Goal: Task Accomplishment & Management: Manage account settings

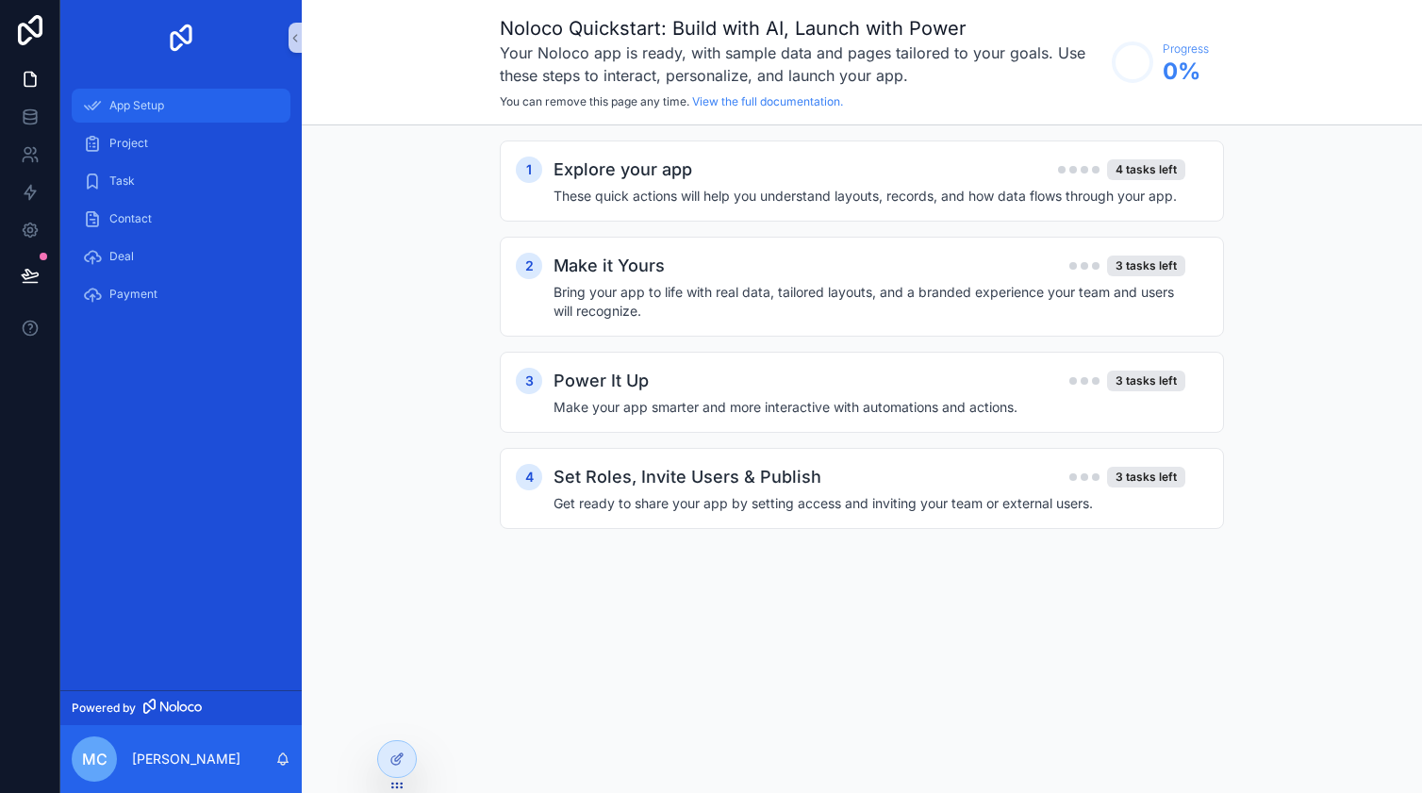
click at [137, 107] on span "App Setup" at bounding box center [136, 105] width 55 height 15
click at [129, 146] on span "Project" at bounding box center [128, 143] width 39 height 15
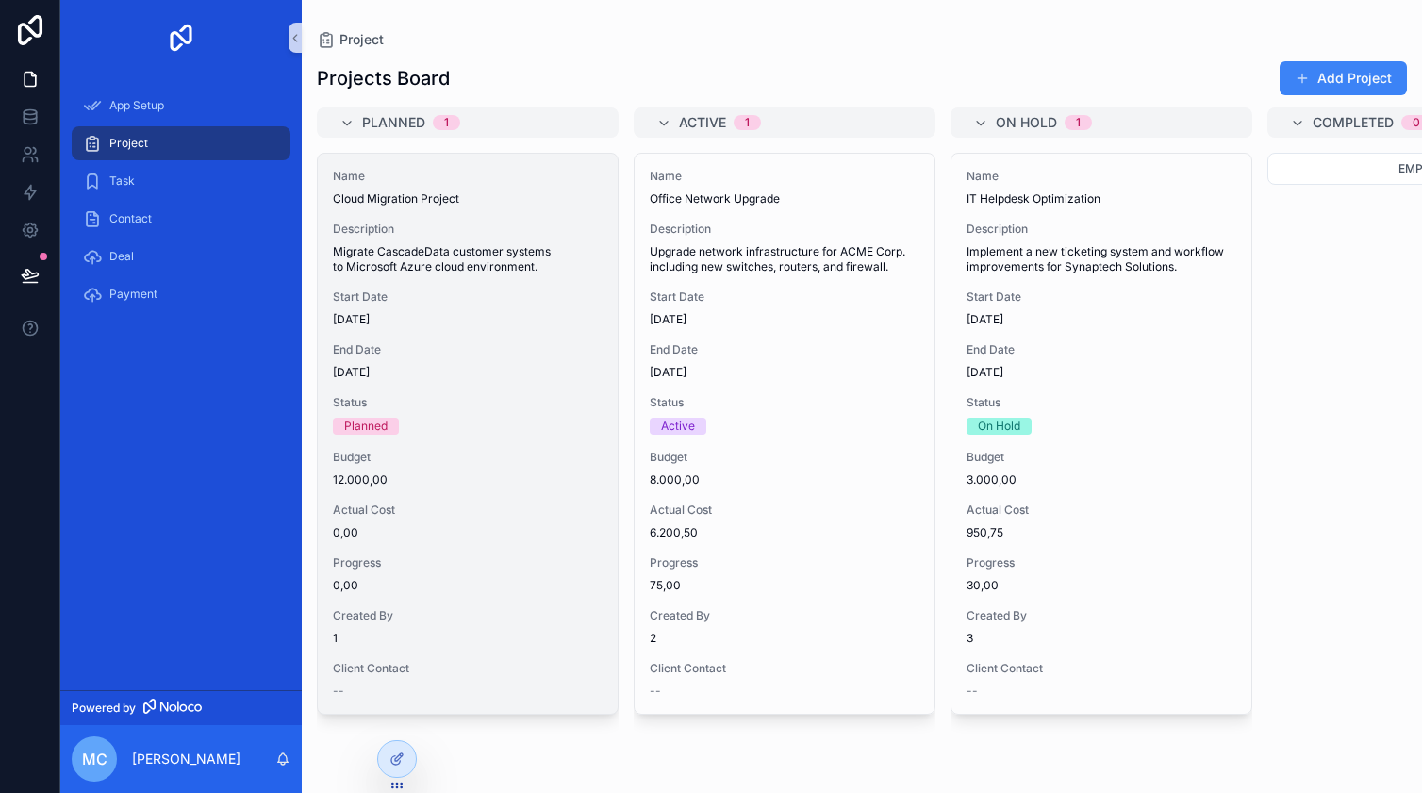
click at [425, 229] on span "Description" at bounding box center [468, 229] width 270 height 15
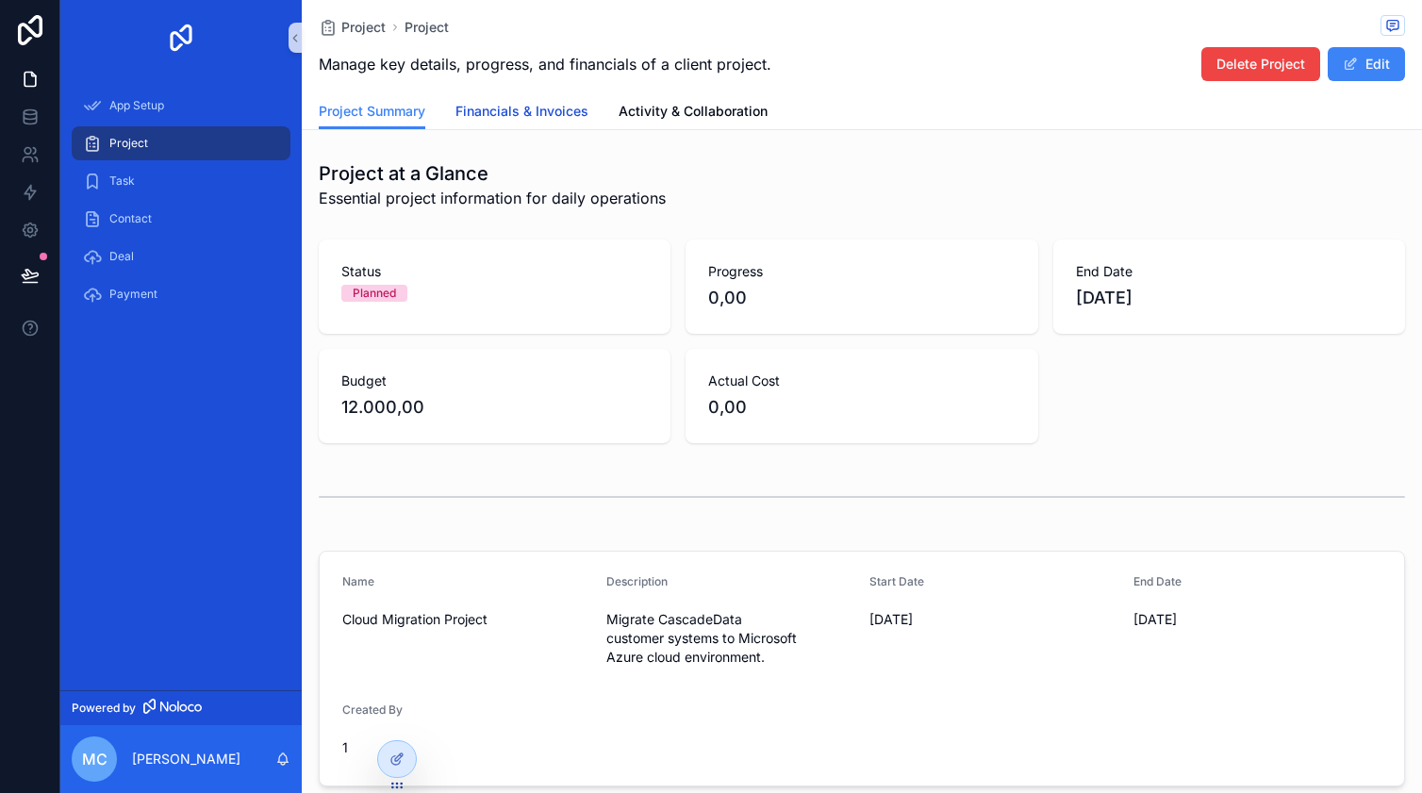
click at [516, 100] on link "Financials & Invoices" at bounding box center [521, 113] width 133 height 38
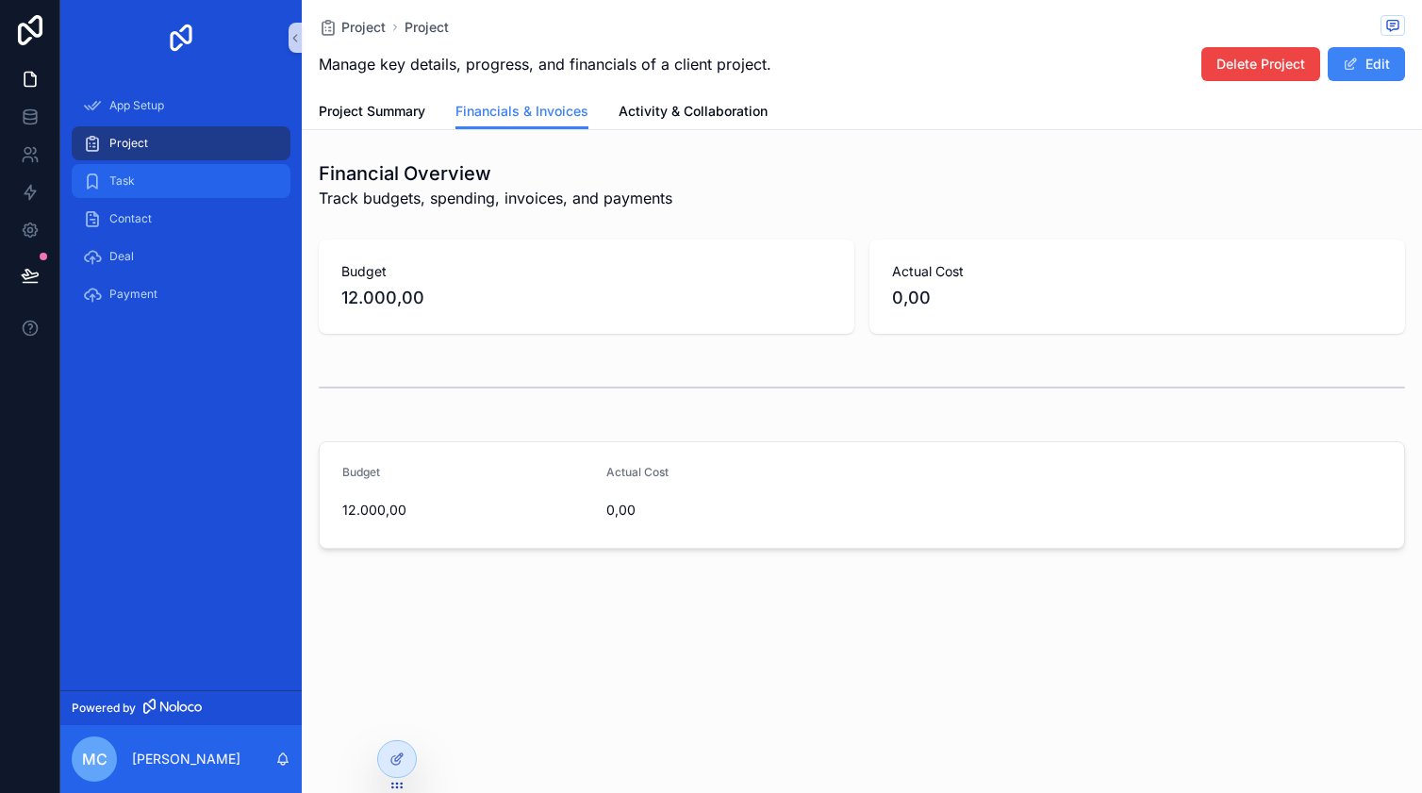
click at [222, 193] on div "Task" at bounding box center [181, 181] width 196 height 30
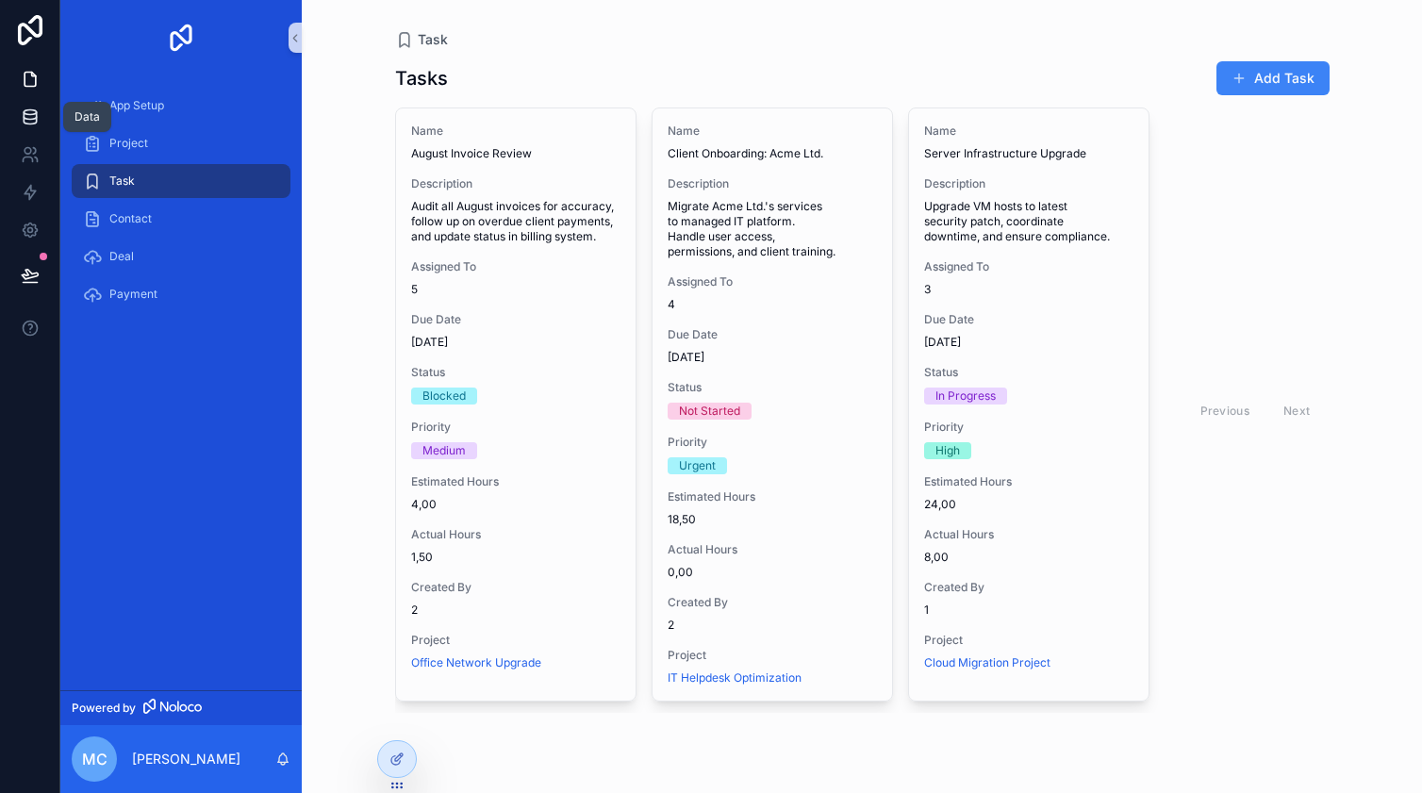
click at [41, 116] on link at bounding box center [29, 117] width 59 height 38
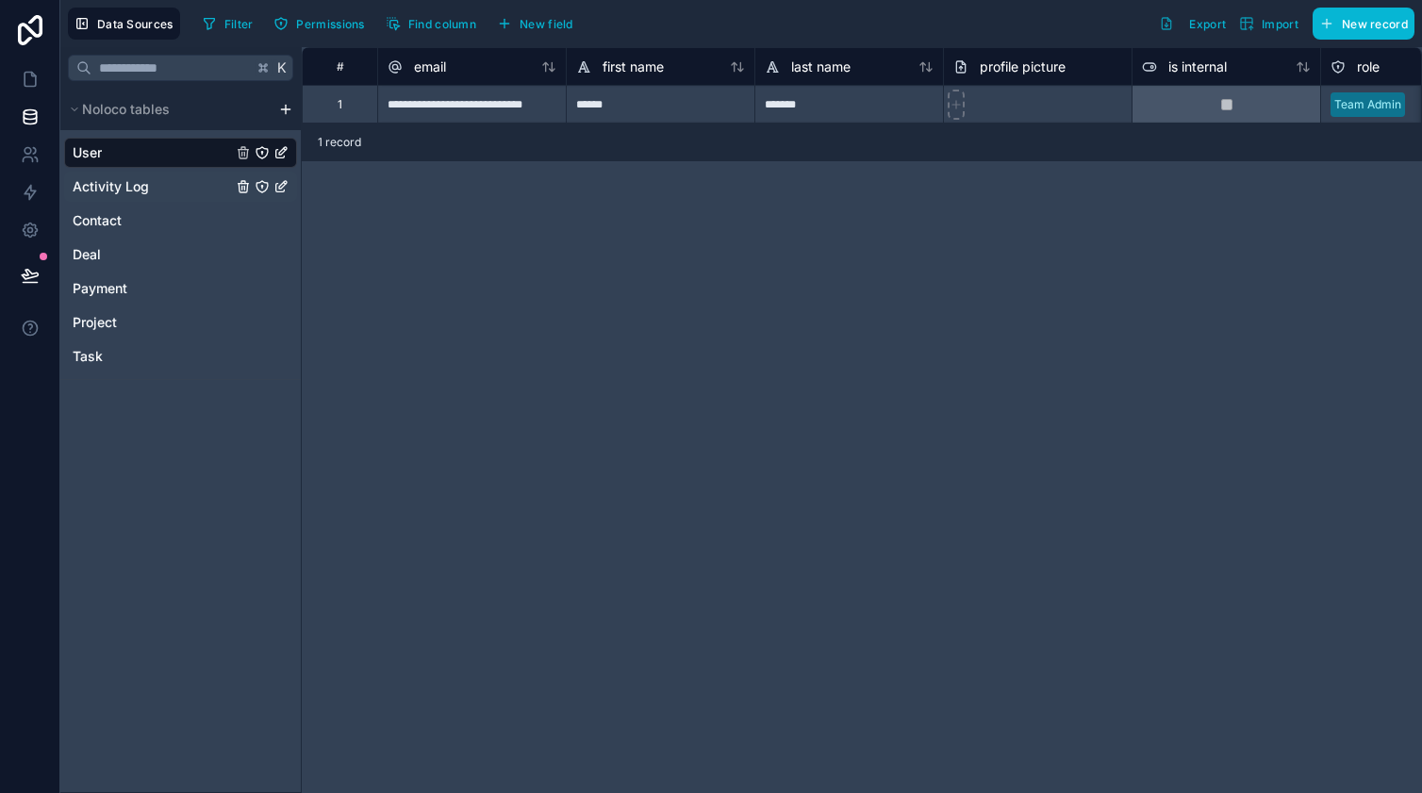
click at [155, 187] on div "Activity Log" at bounding box center [180, 187] width 233 height 30
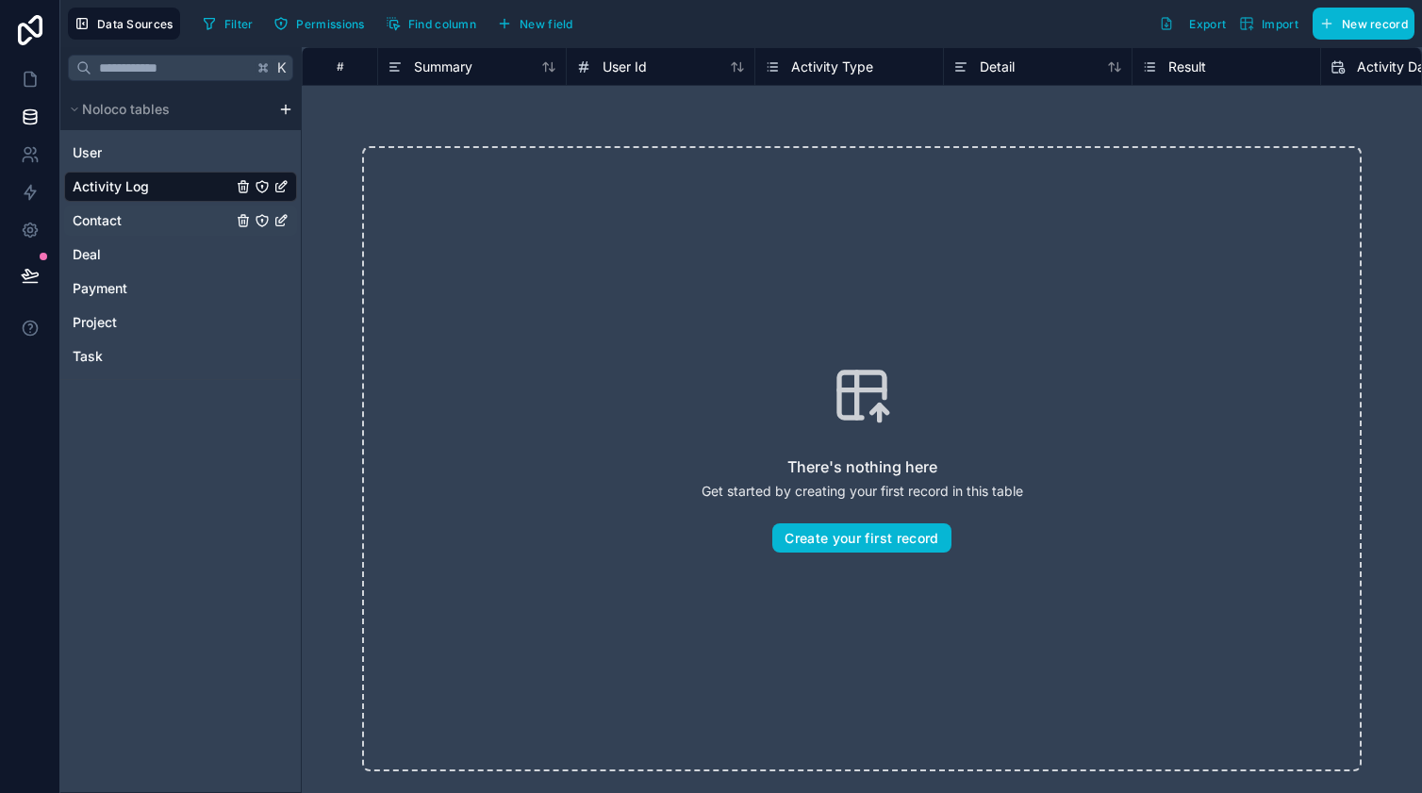
click at [131, 215] on div "Contact" at bounding box center [180, 221] width 233 height 30
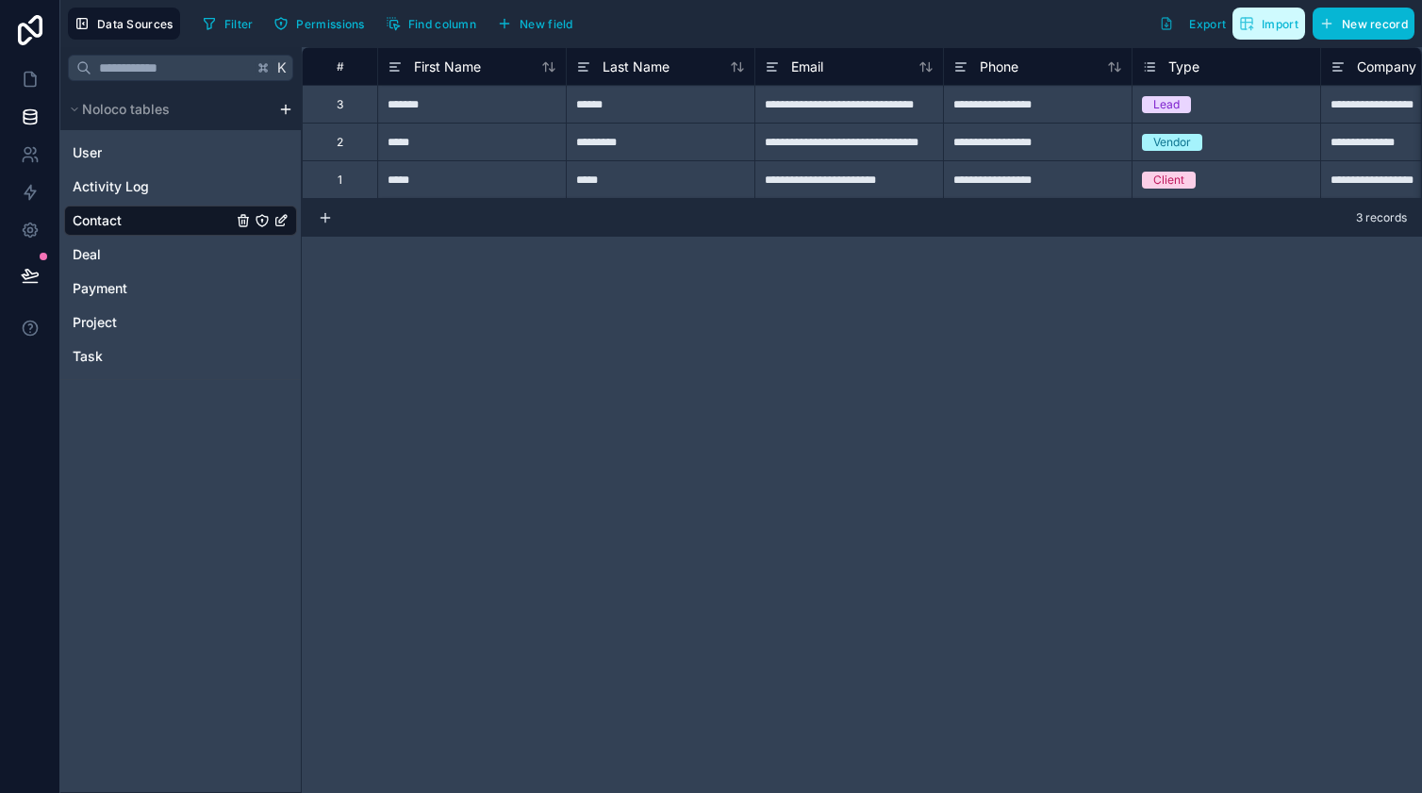
click at [1263, 34] on button "Import" at bounding box center [1268, 24] width 73 height 32
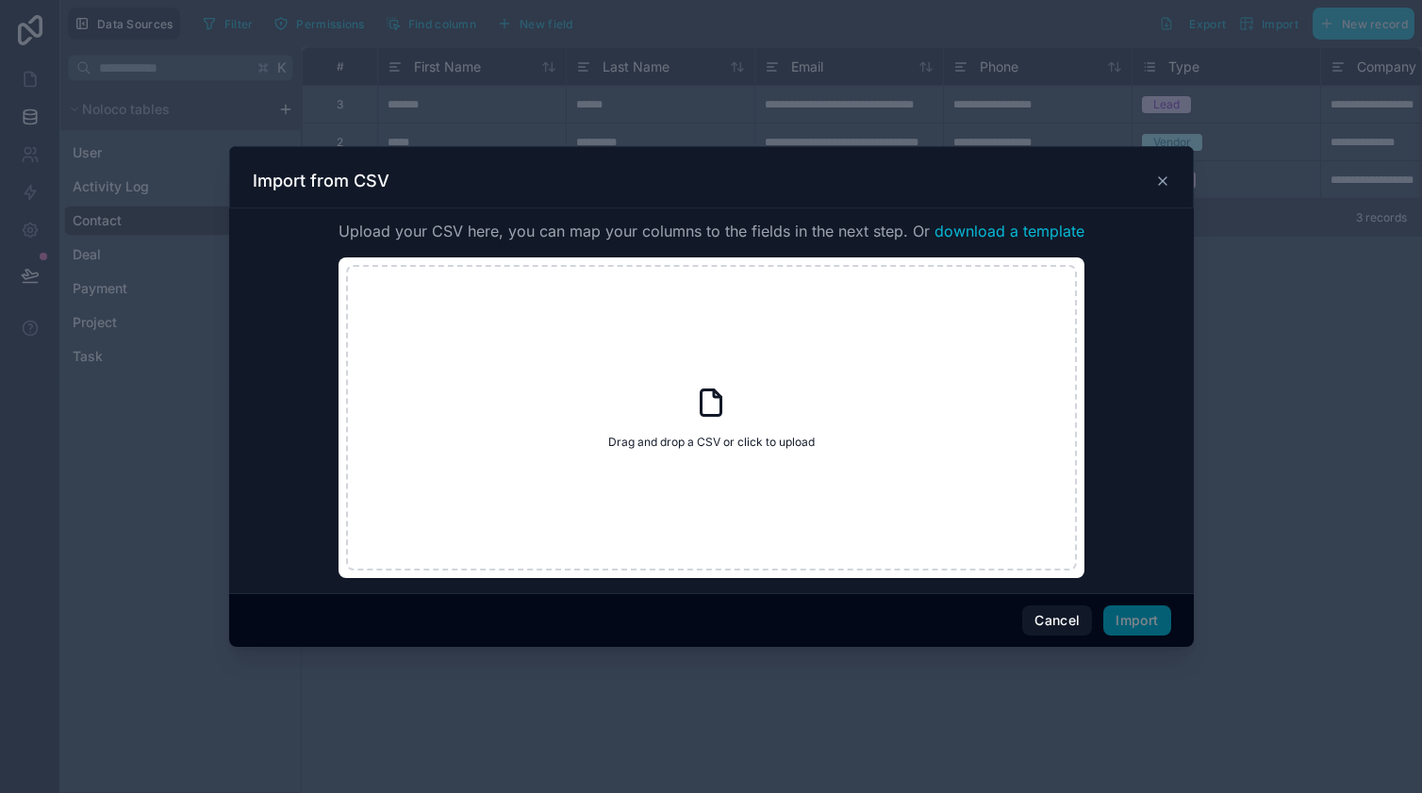
click at [1166, 180] on icon at bounding box center [1162, 181] width 15 height 15
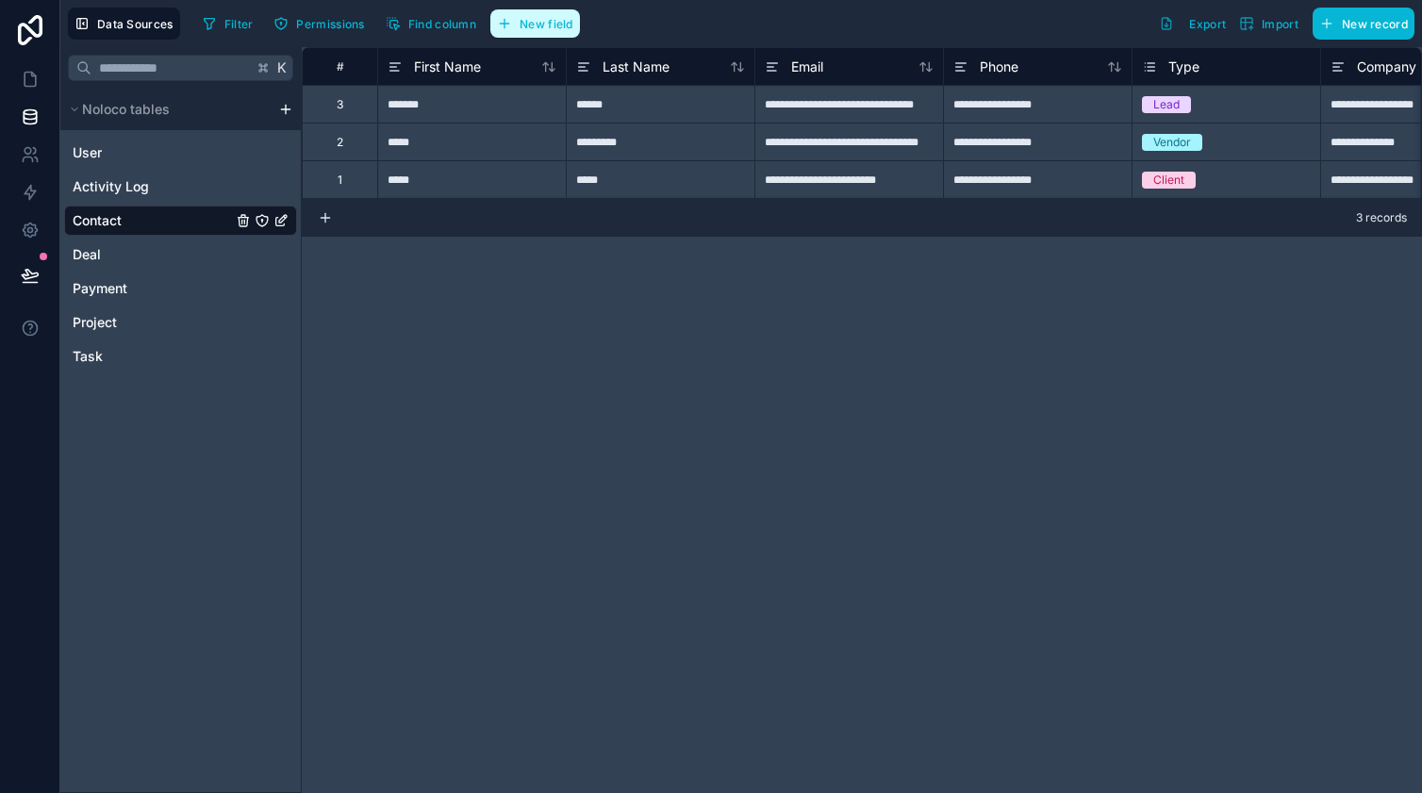
click at [517, 22] on button "New field" at bounding box center [535, 23] width 90 height 28
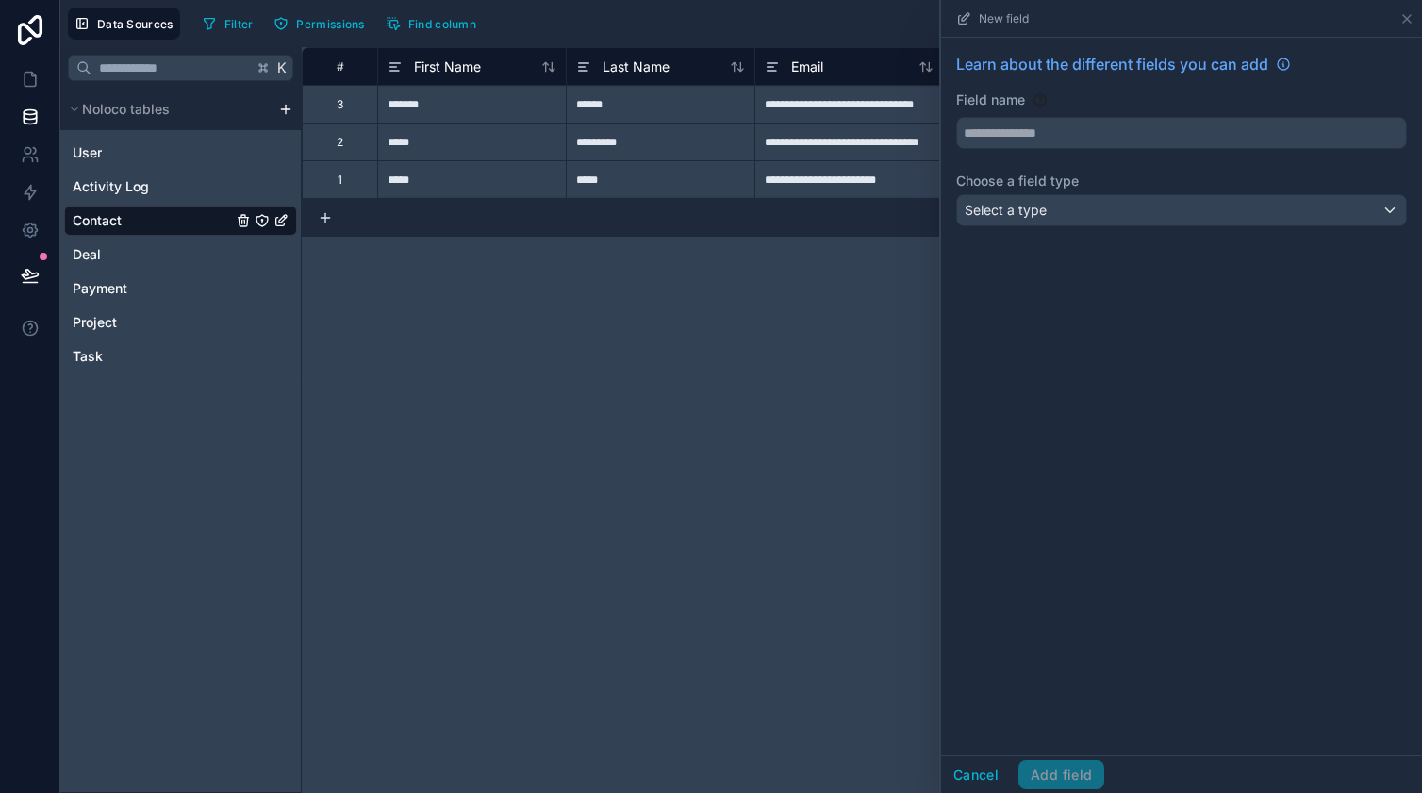
click at [1046, 224] on div "Select a type" at bounding box center [1181, 210] width 449 height 30
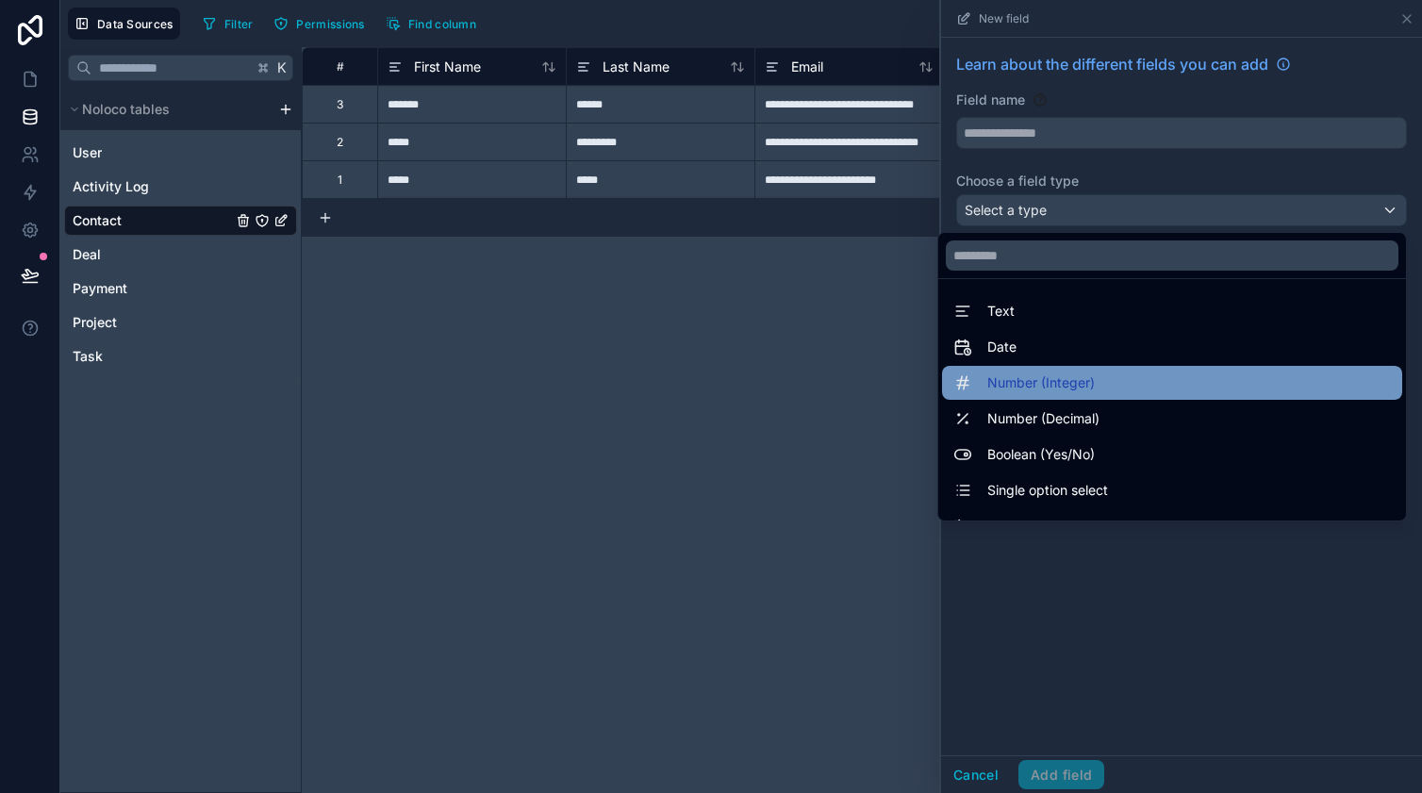
click at [1040, 371] on div "Number (Integer)" at bounding box center [1172, 383] width 460 height 34
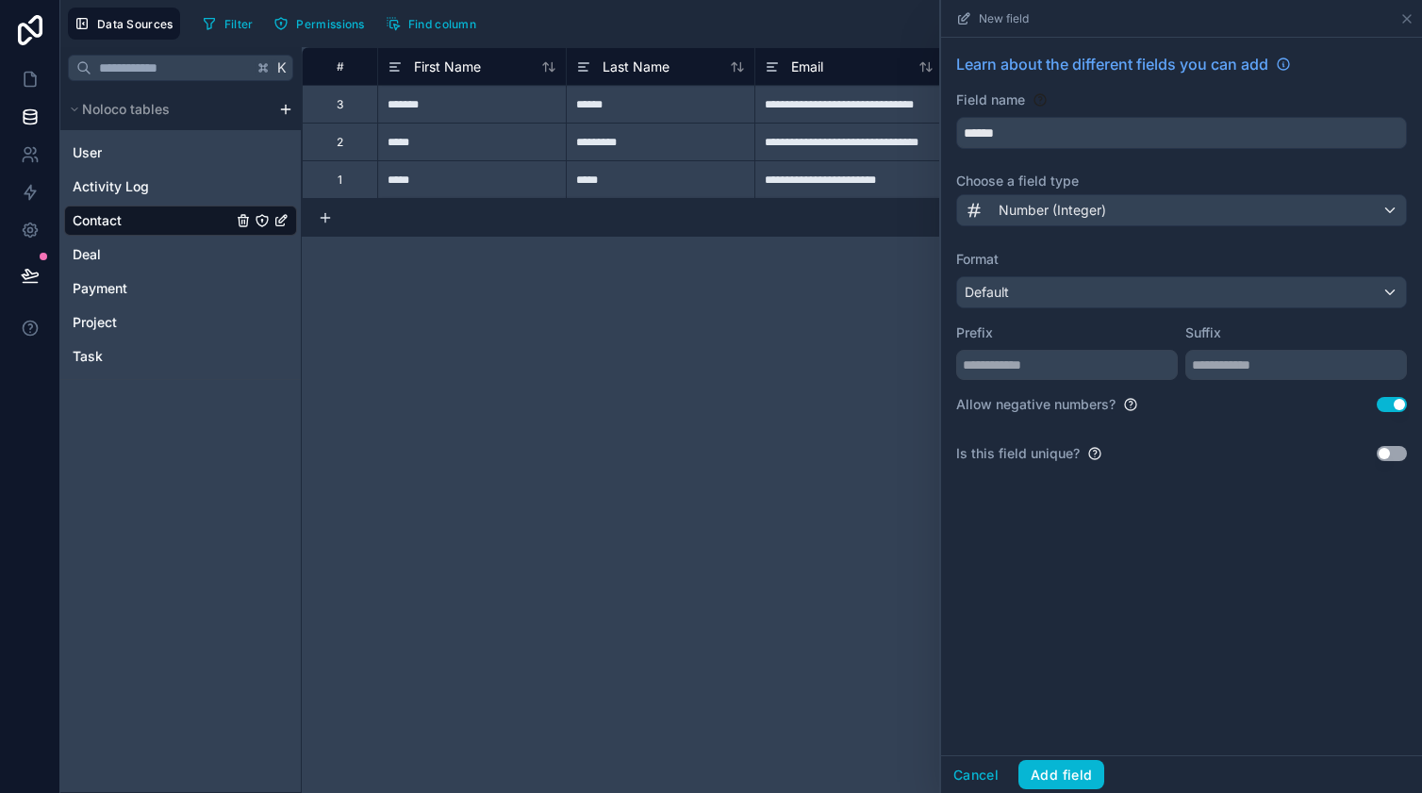
click at [1035, 216] on span "Number (Integer)" at bounding box center [1052, 210] width 107 height 19
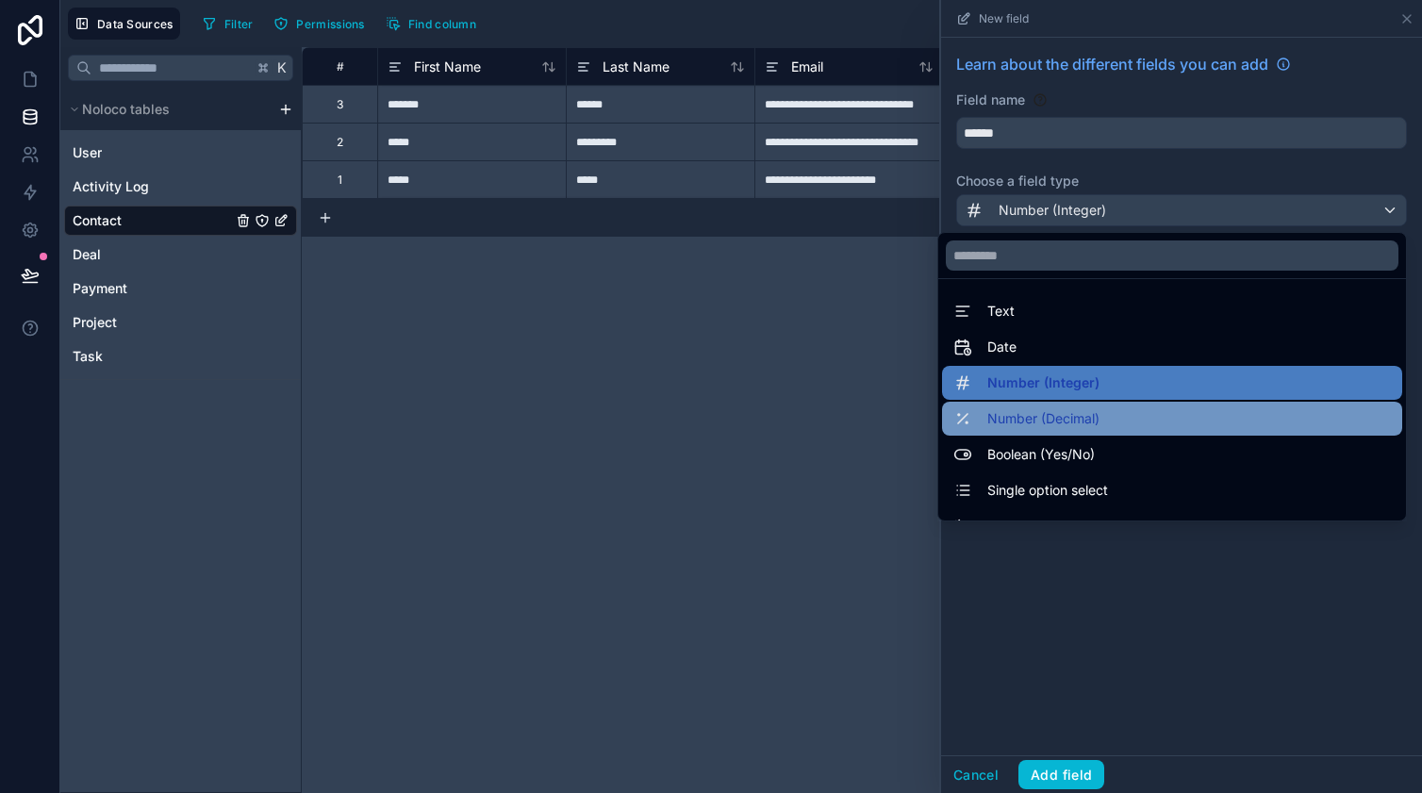
click at [1023, 420] on span "Number (Decimal)" at bounding box center [1043, 418] width 112 height 23
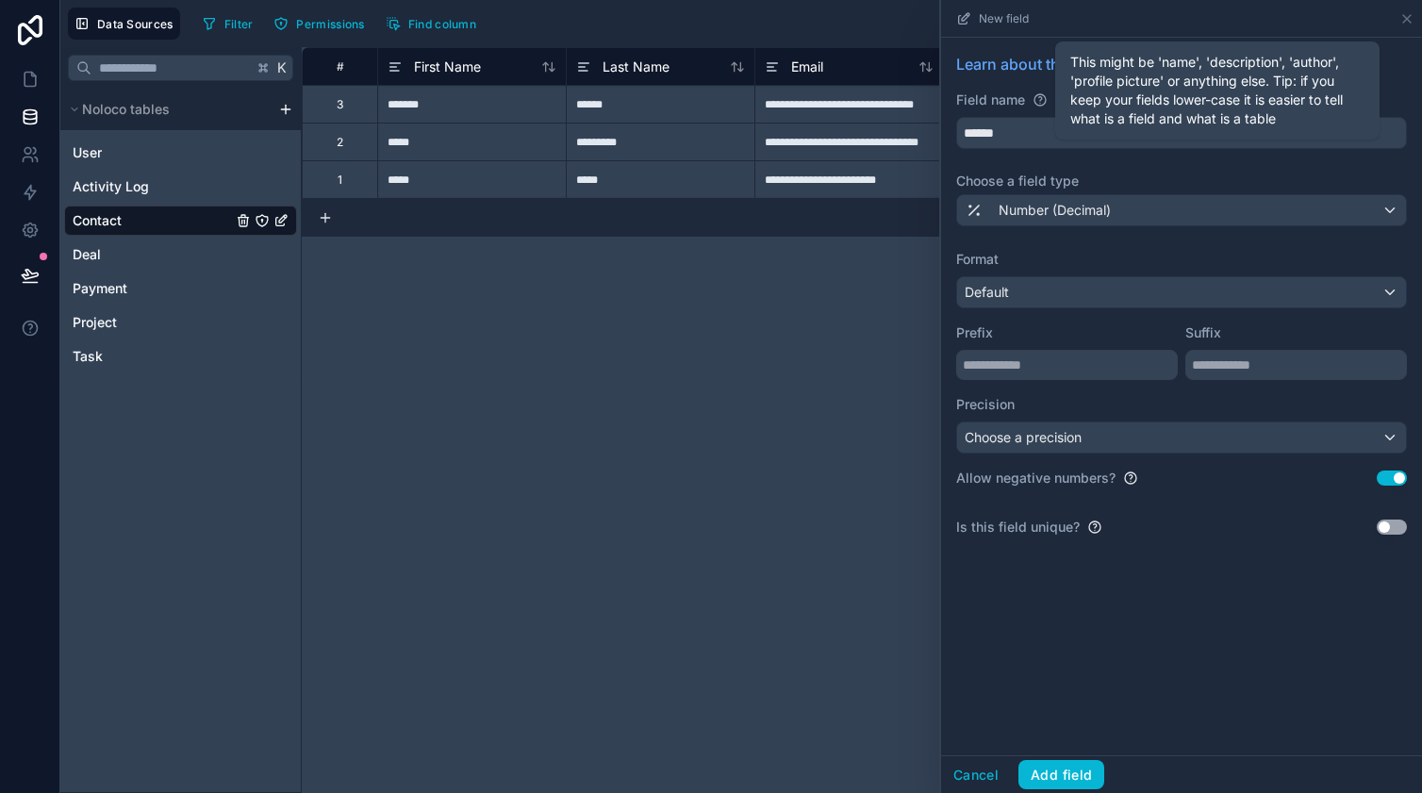
click at [1045, 106] on icon at bounding box center [1040, 99] width 15 height 15
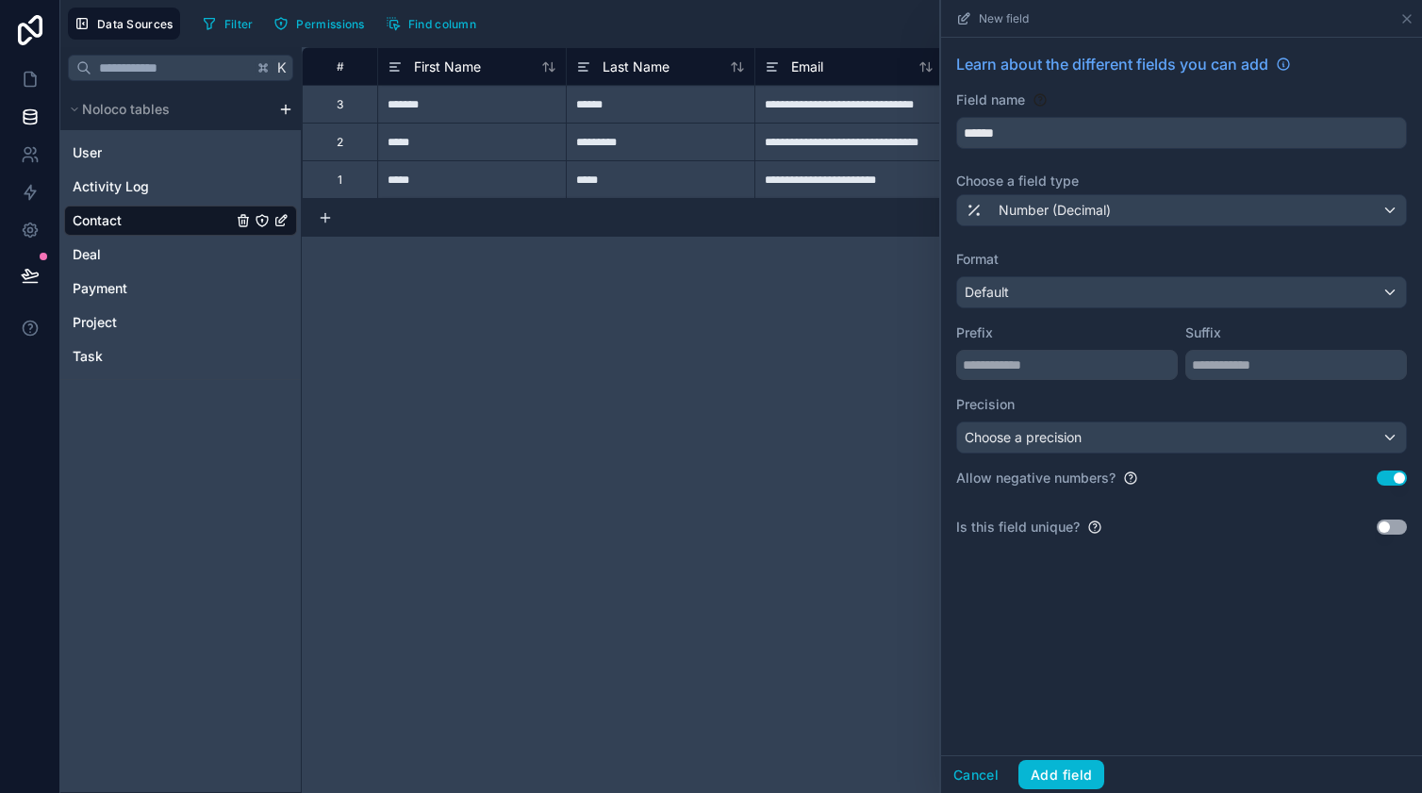
click at [1047, 213] on span "Number (Decimal)" at bounding box center [1055, 210] width 112 height 19
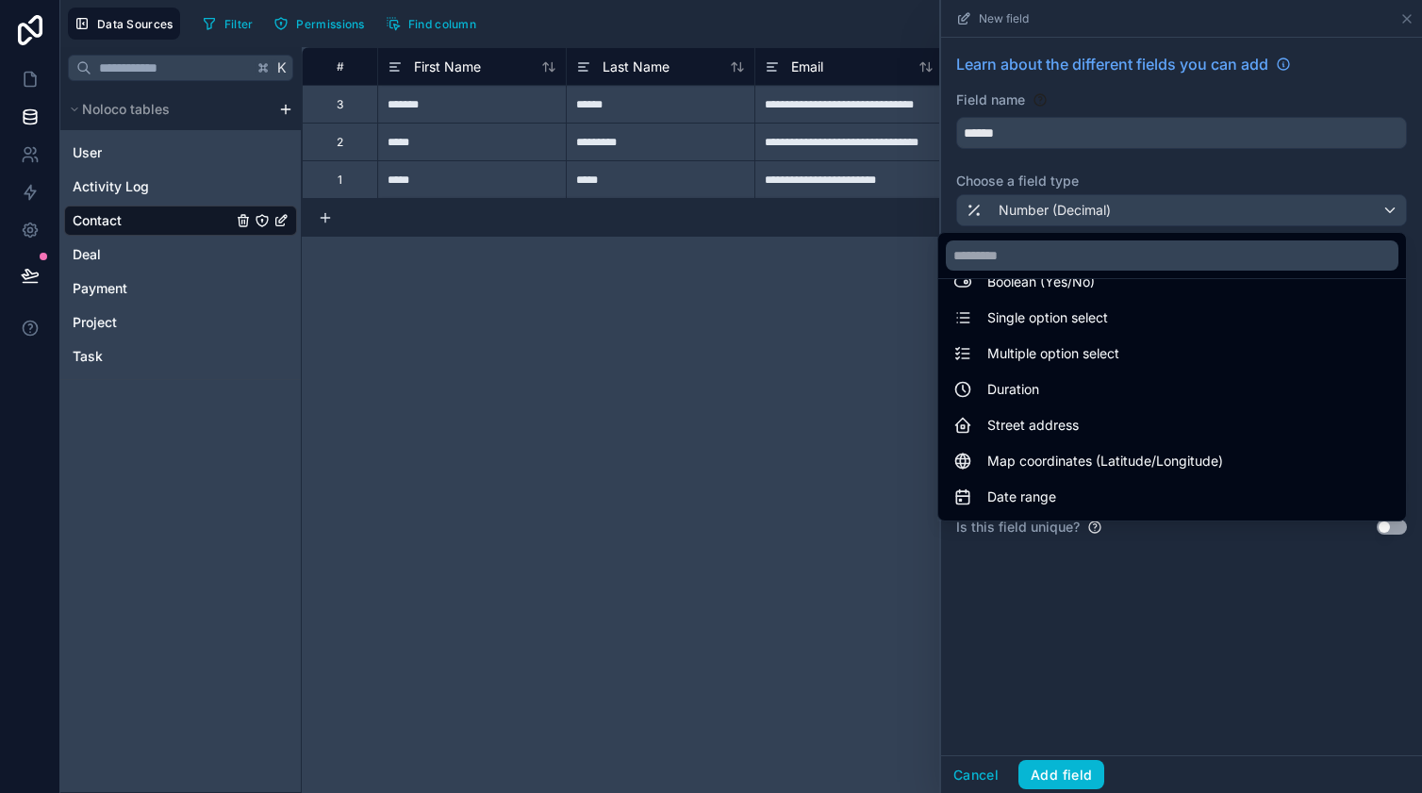
scroll to position [190, 0]
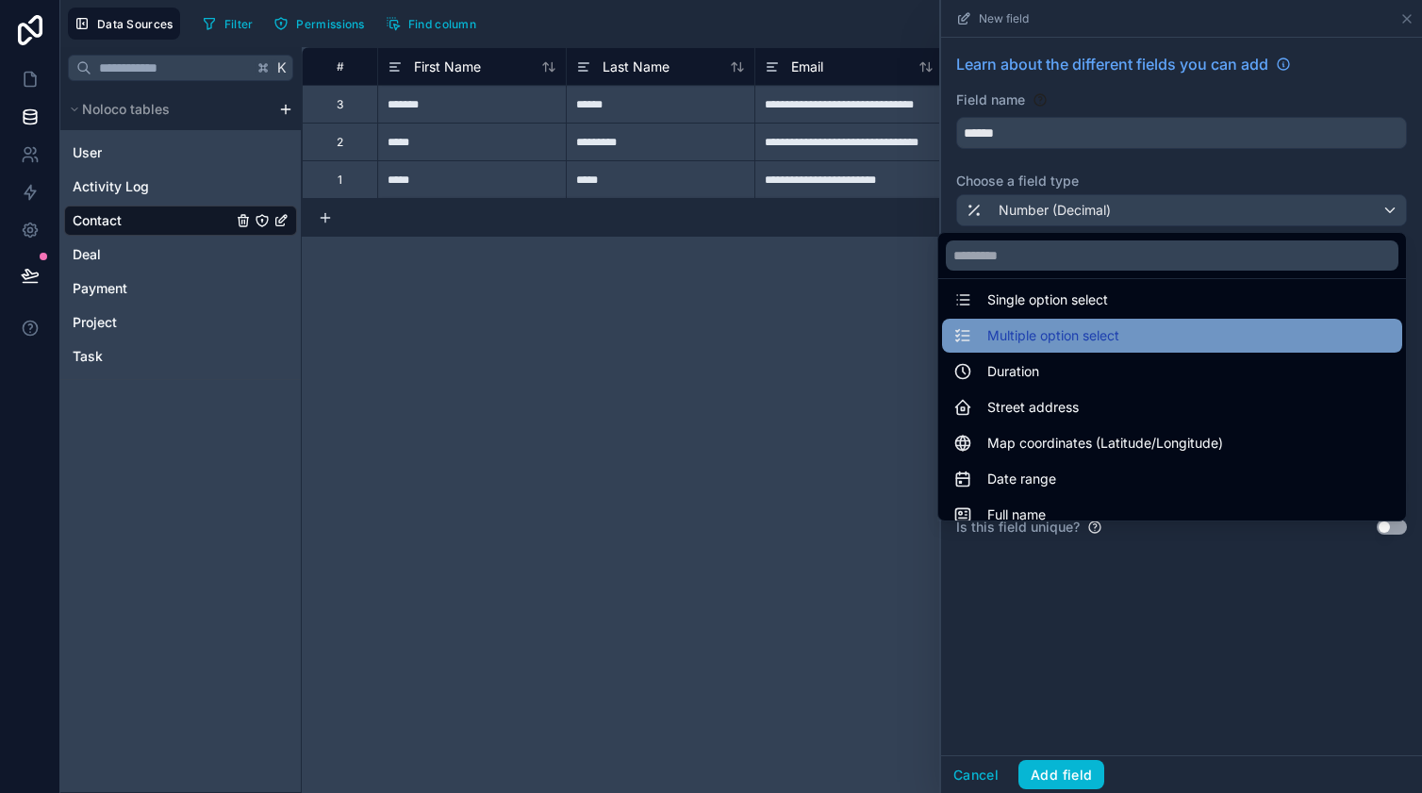
click at [1029, 335] on span "Multiple option select" at bounding box center [1053, 335] width 132 height 23
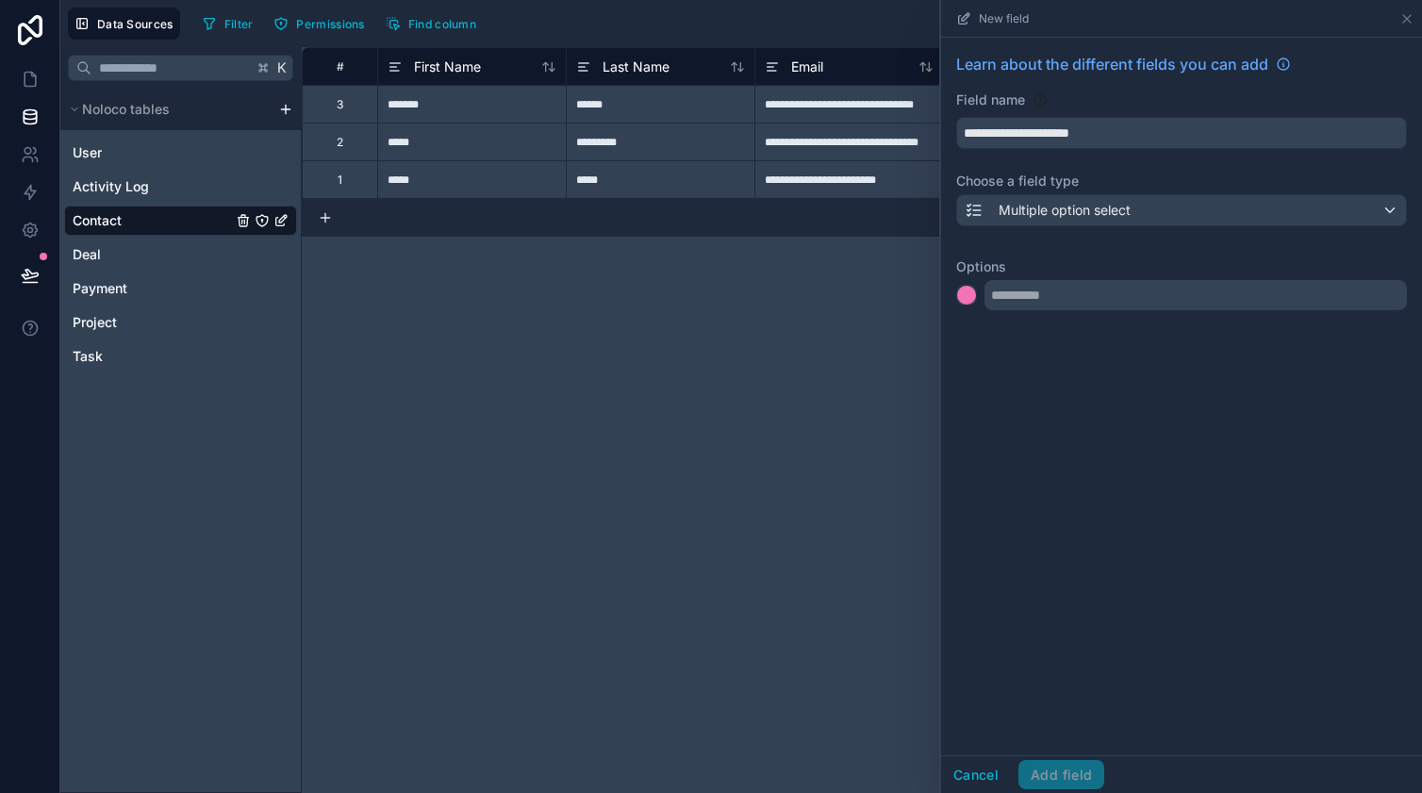
click at [1036, 220] on div "Multiple option select" at bounding box center [1048, 210] width 166 height 23
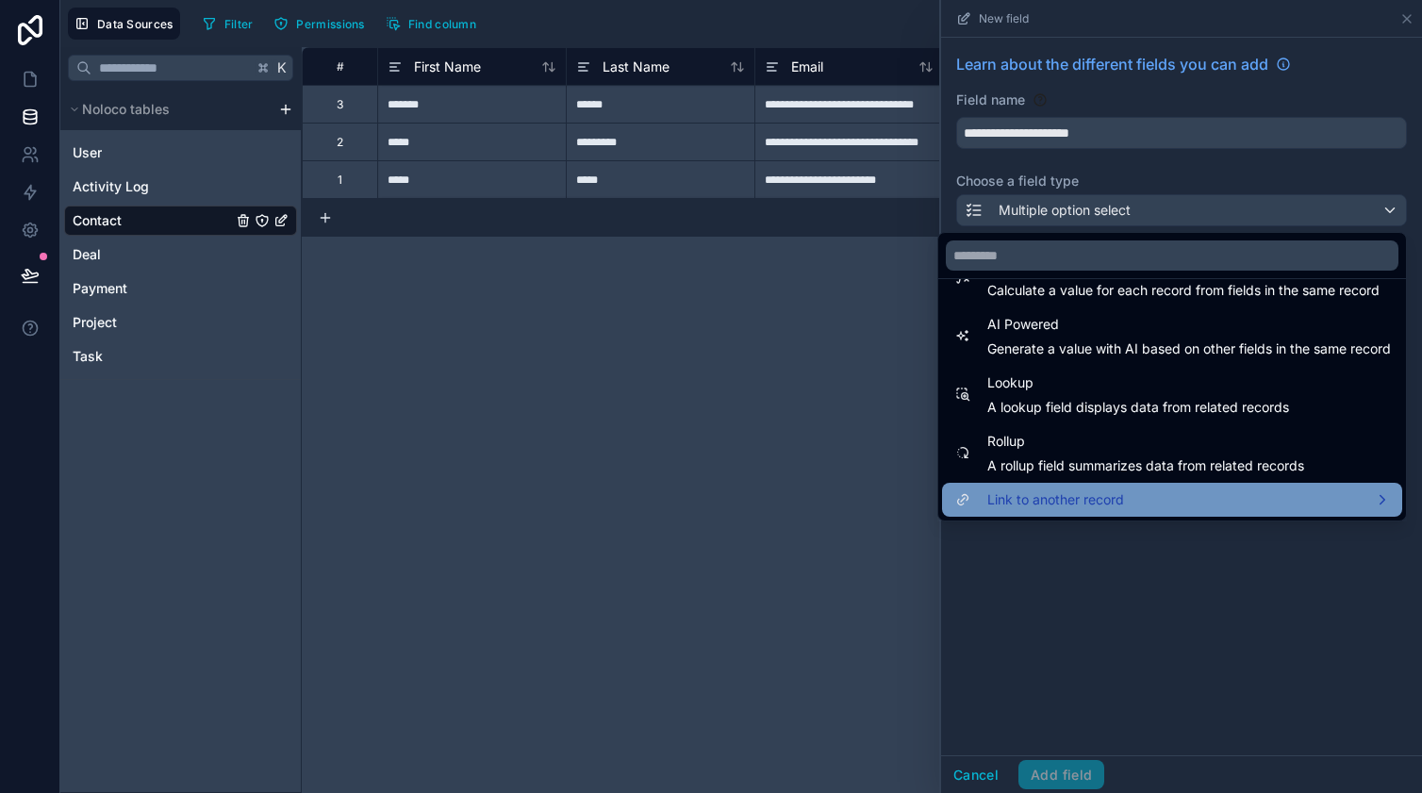
scroll to position [547, 0]
click at [1025, 499] on span "Link to another record" at bounding box center [1055, 499] width 137 height 23
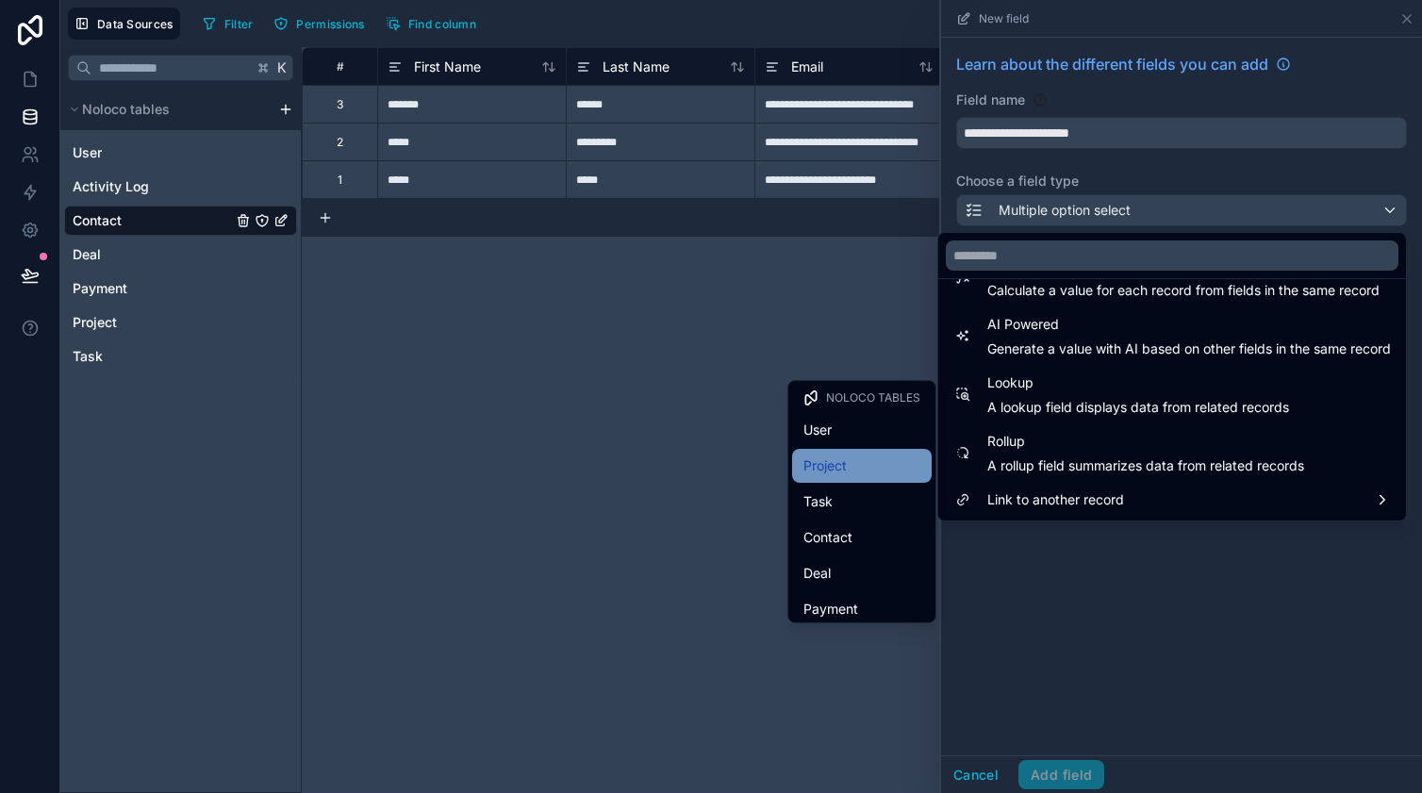
click at [909, 458] on div "Project" at bounding box center [861, 466] width 117 height 23
type input "*******"
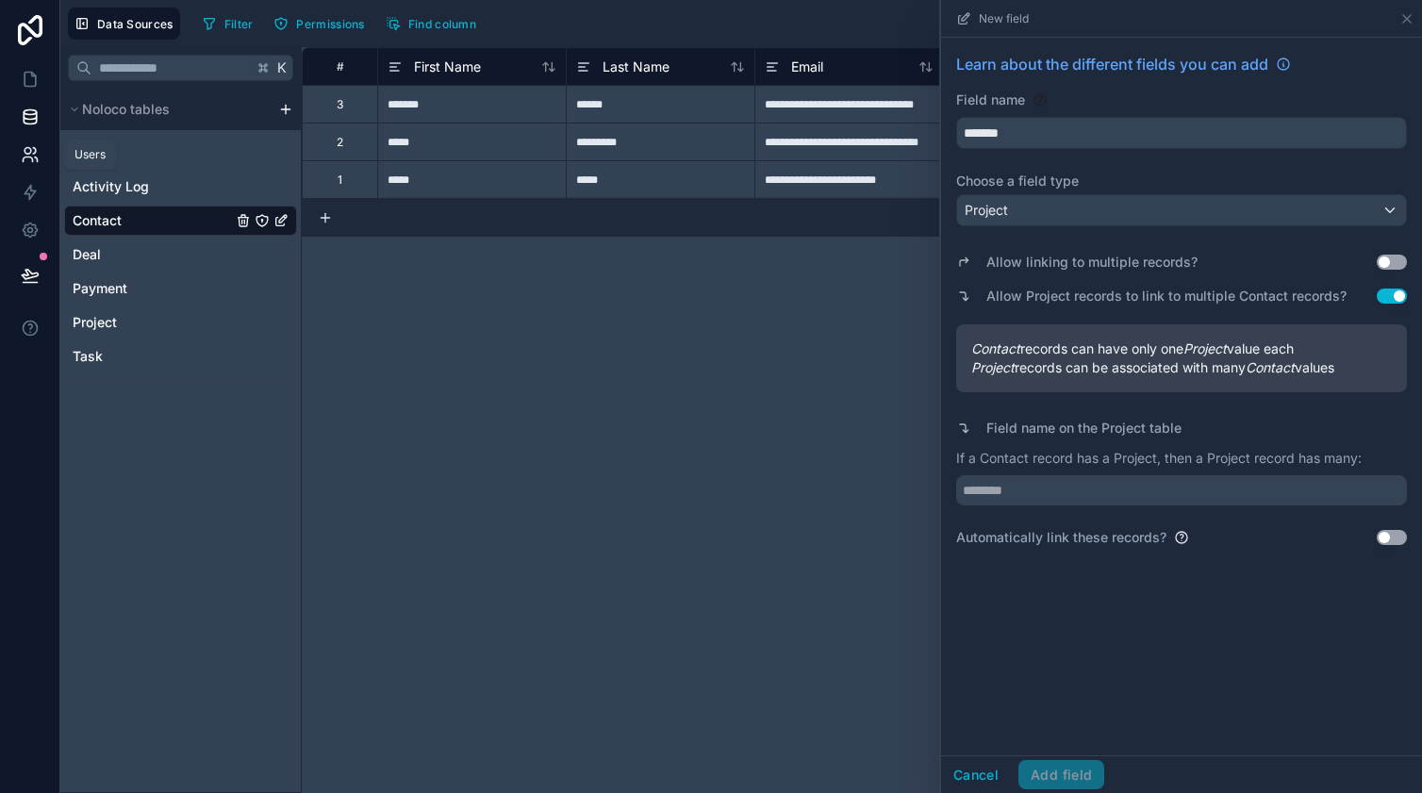
click at [41, 150] on link at bounding box center [29, 155] width 59 height 38
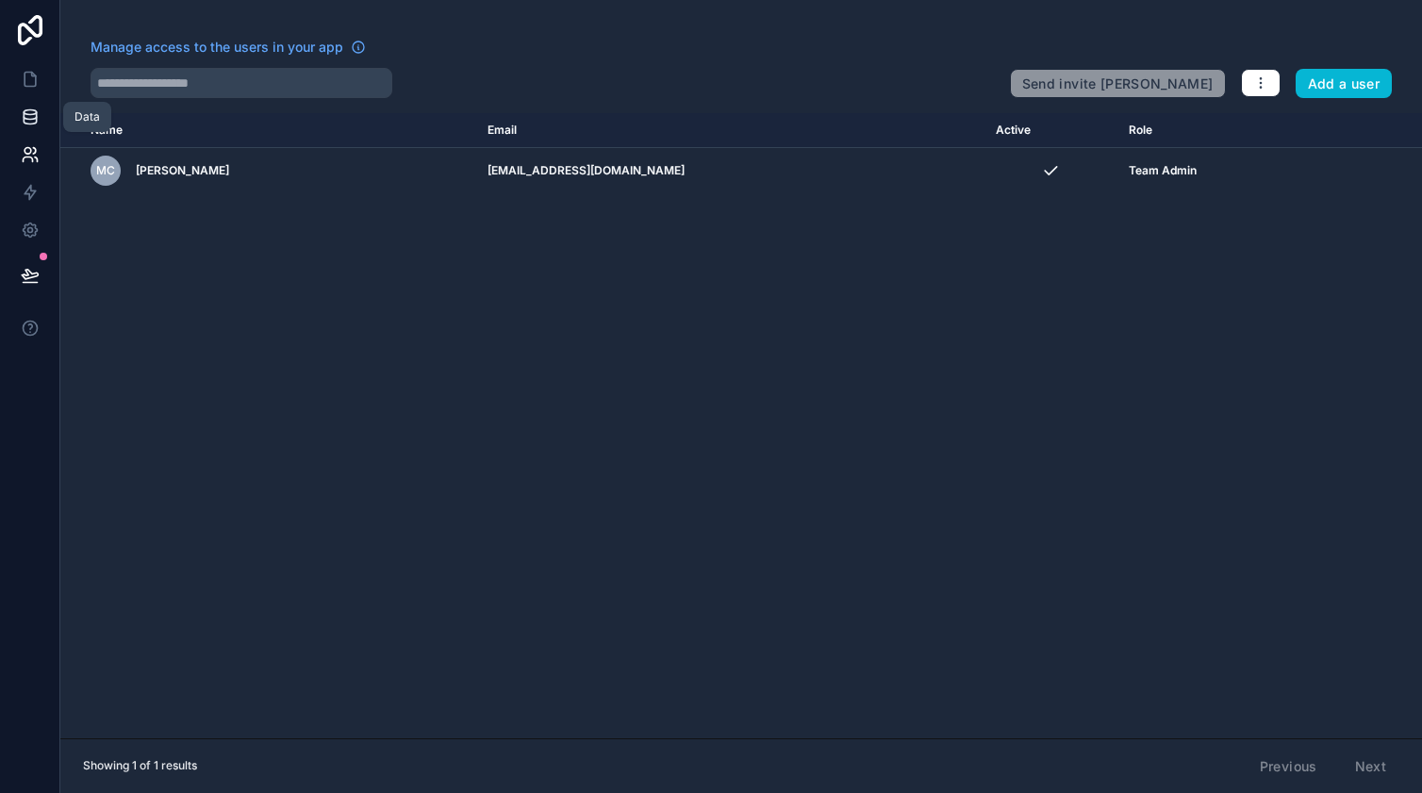
click at [40, 111] on link at bounding box center [29, 117] width 59 height 38
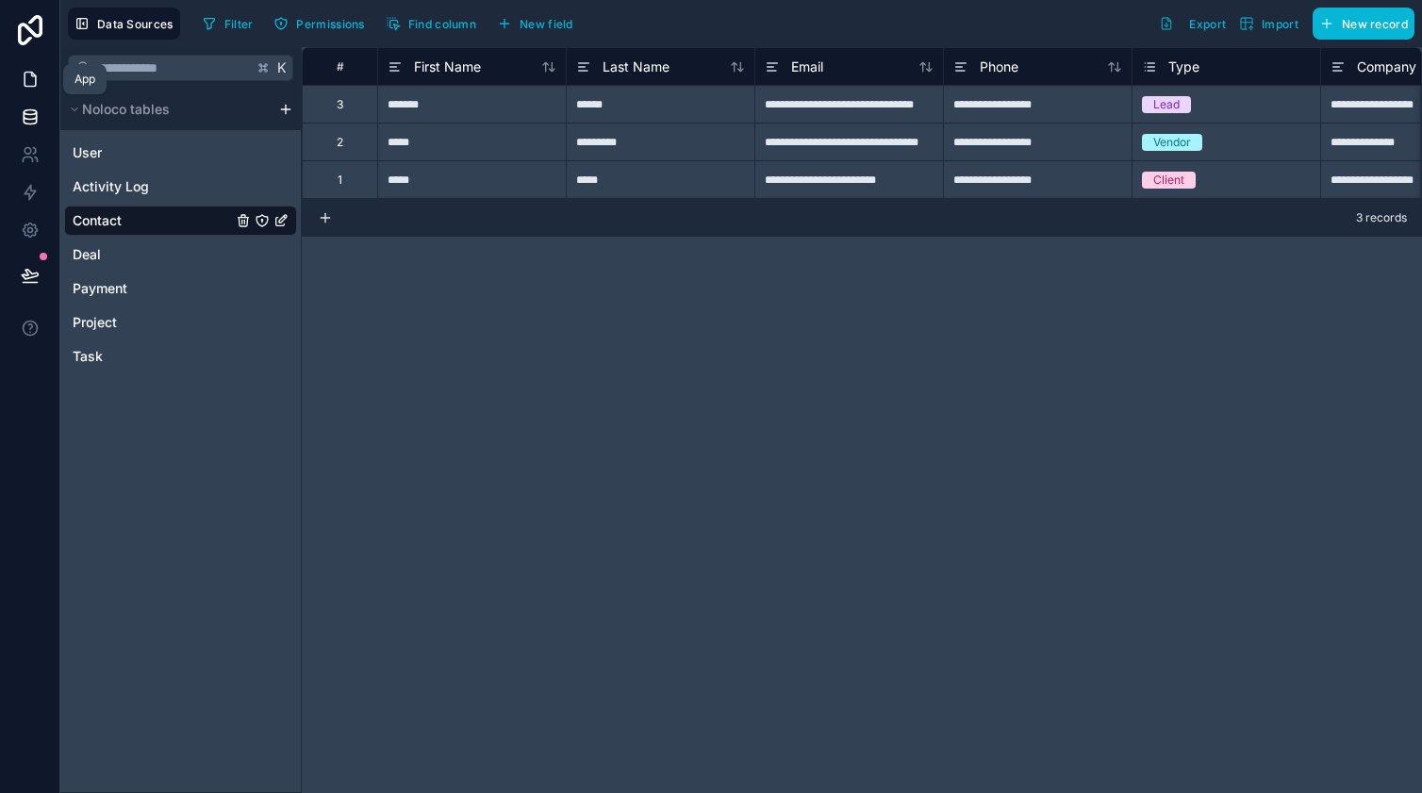
click at [37, 81] on icon at bounding box center [30, 79] width 19 height 19
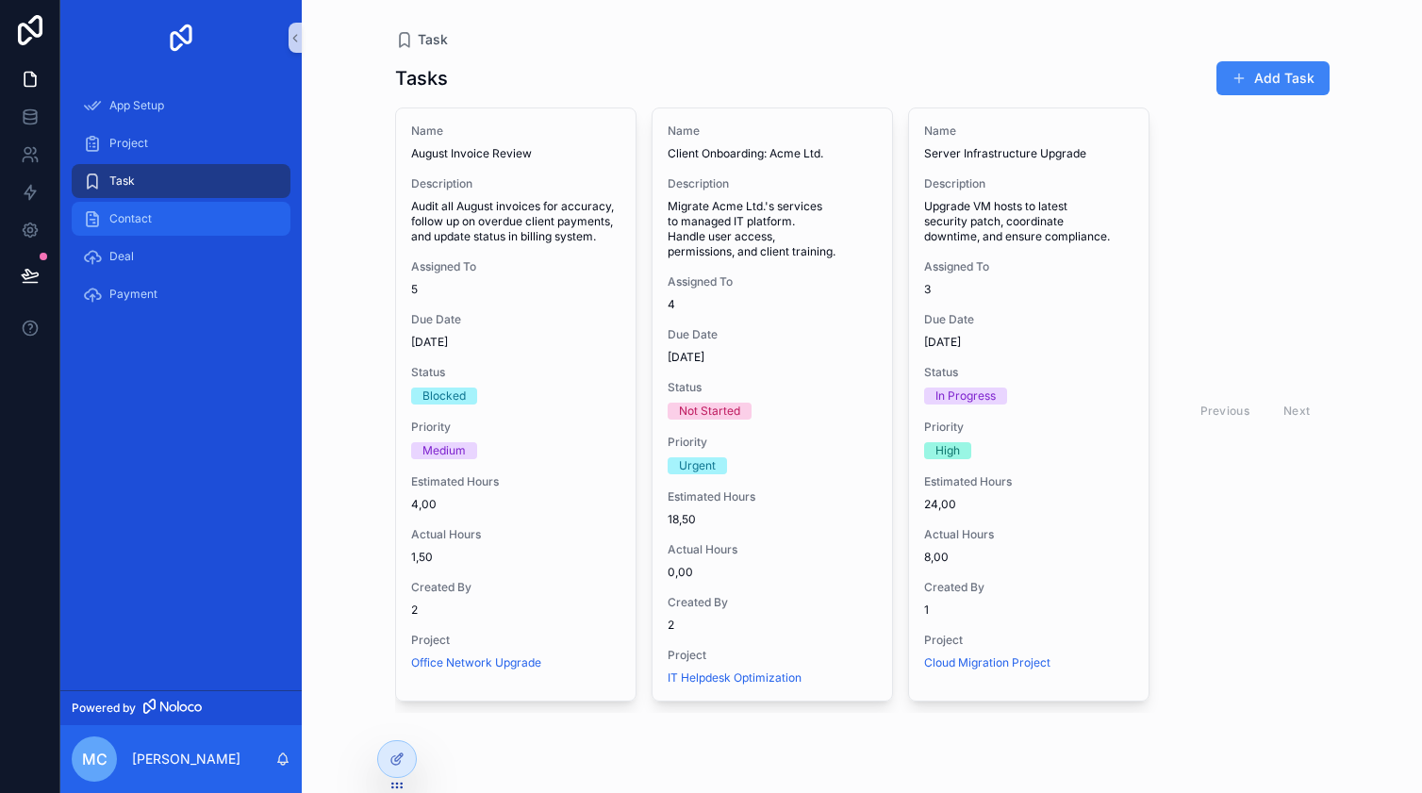
click at [145, 215] on span "Contact" at bounding box center [130, 218] width 42 height 15
